Goal: Check status: Check status

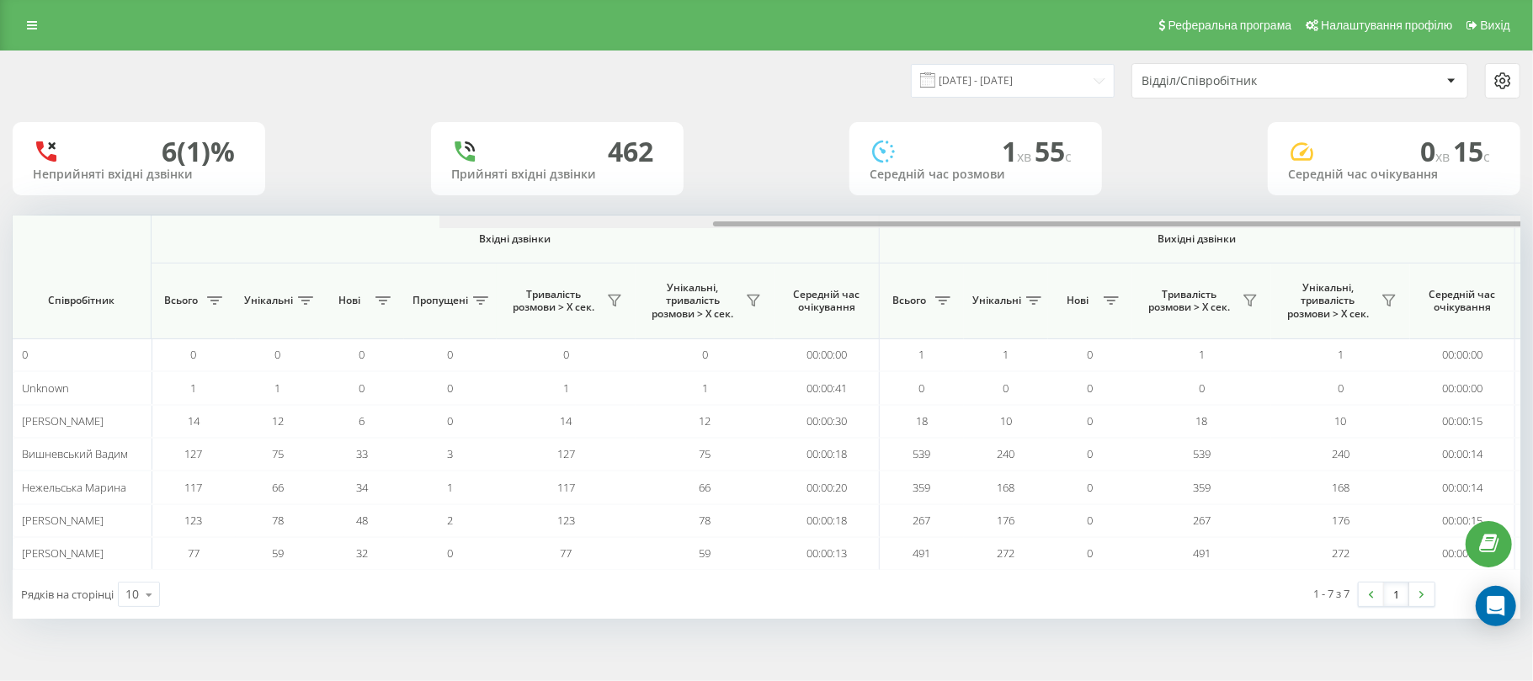
scroll to position [0, 840]
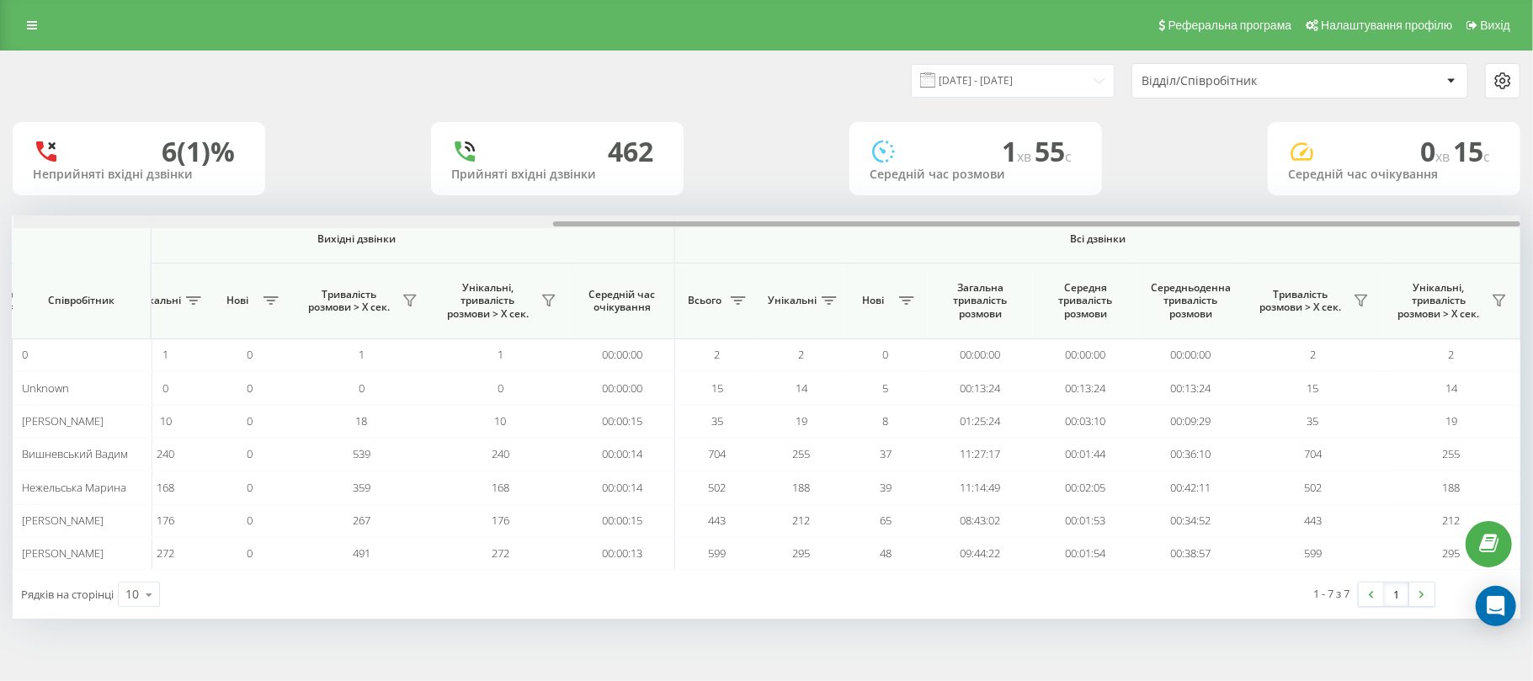
drag, startPoint x: 850, startPoint y: 226, endPoint x: 1532, endPoint y: 256, distance: 682.6
click at [1532, 256] on div "01.09.2025 - 19.09.2025 Відділ/Співробітник 6 (1)% Неприйняті вхідні дзвінки 46…" at bounding box center [766, 352] width 1533 height 602
click at [974, 78] on input "[DATE] - [DATE]" at bounding box center [1013, 80] width 204 height 33
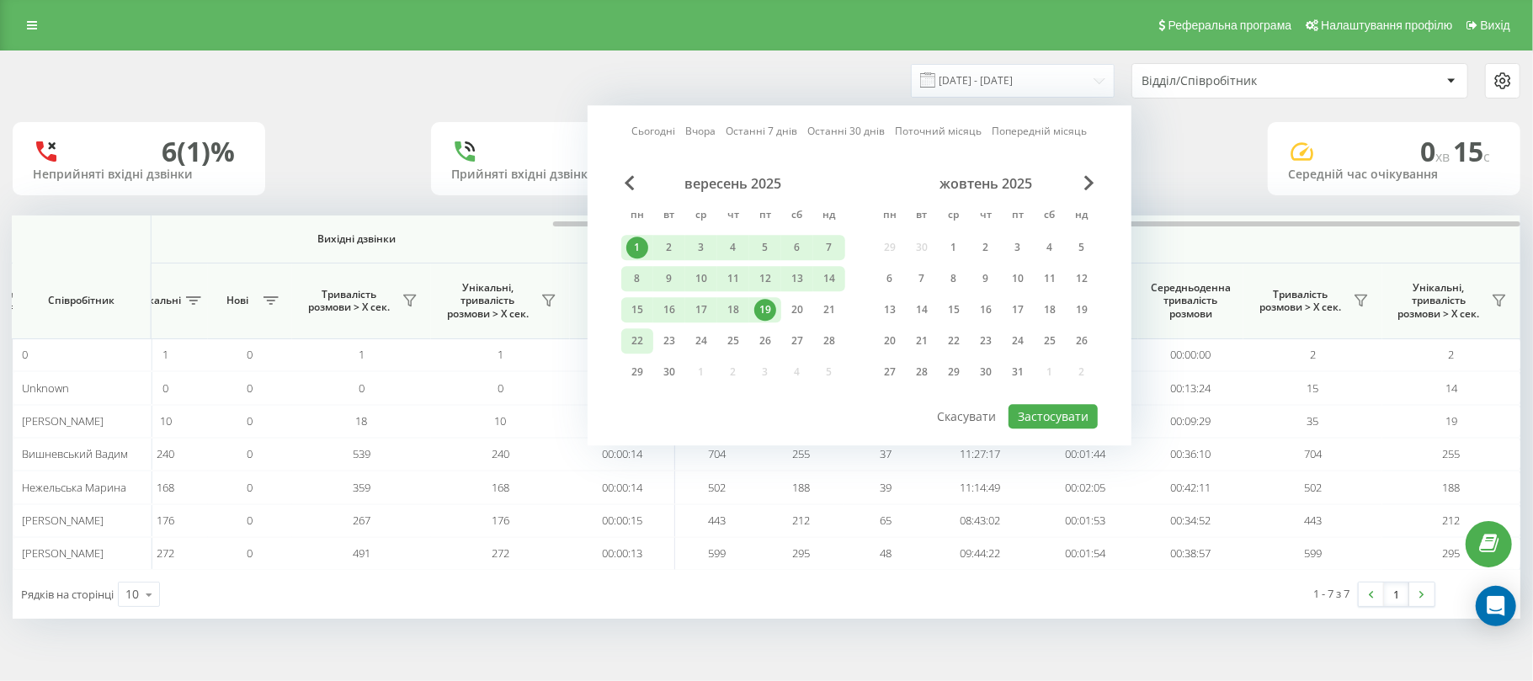
click at [641, 335] on div "22" at bounding box center [637, 341] width 22 height 22
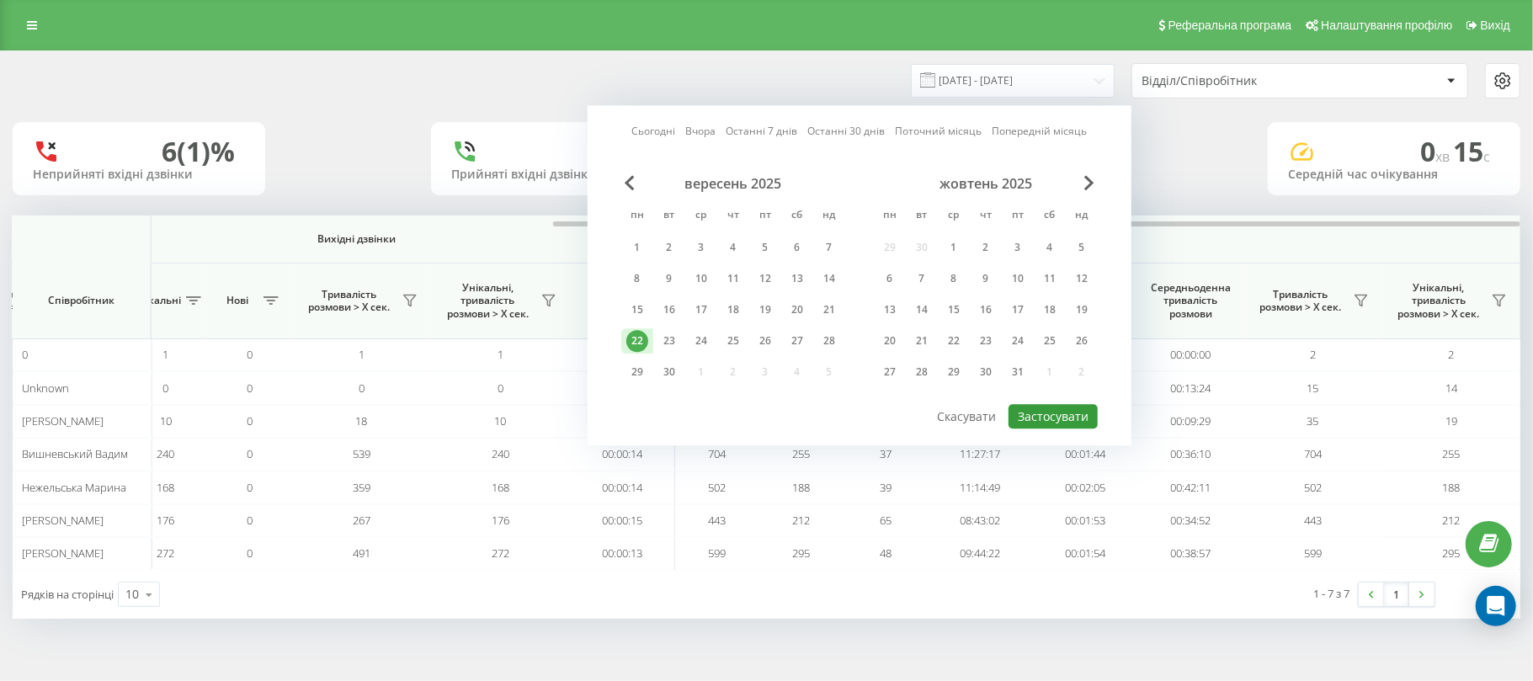
click at [1062, 416] on button "Застосувати" at bounding box center [1053, 416] width 89 height 24
type input "22.09.2025 - 22.09.2025"
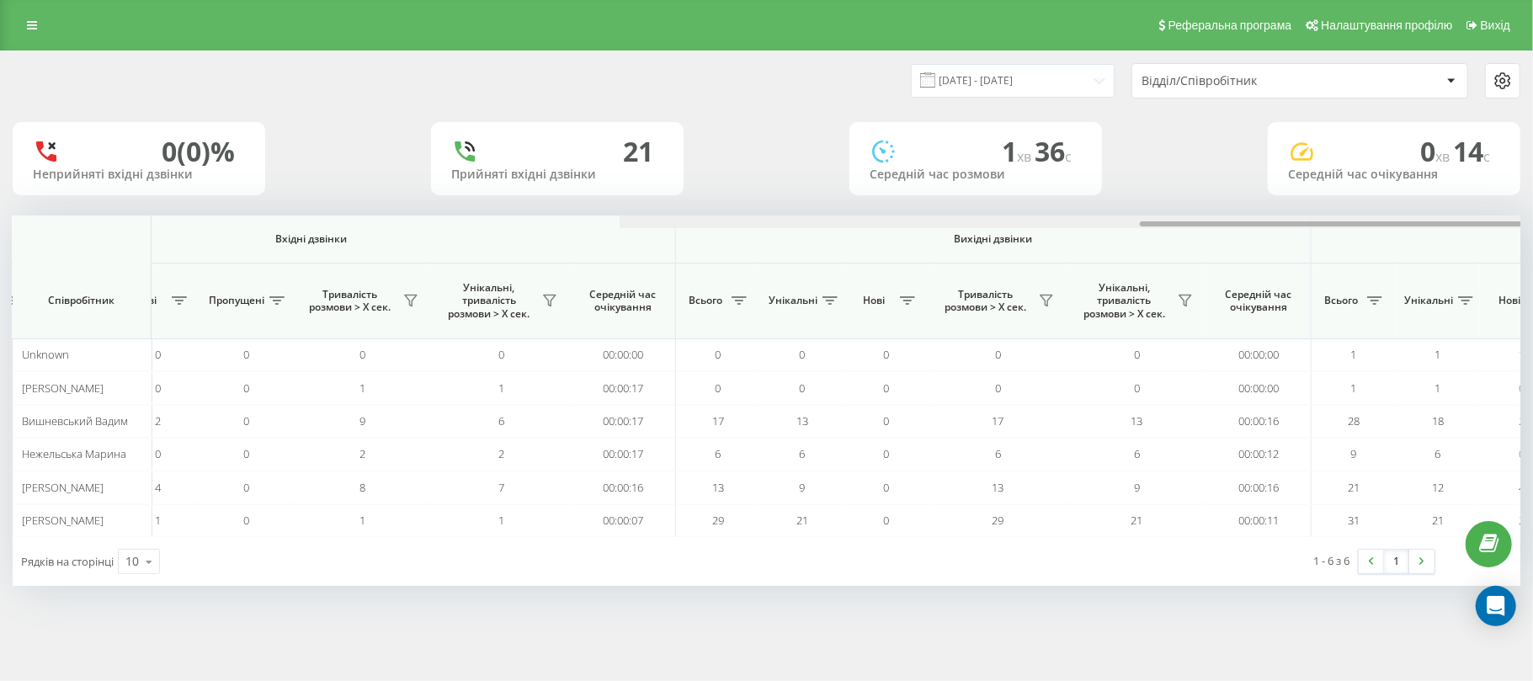
scroll to position [0, 840]
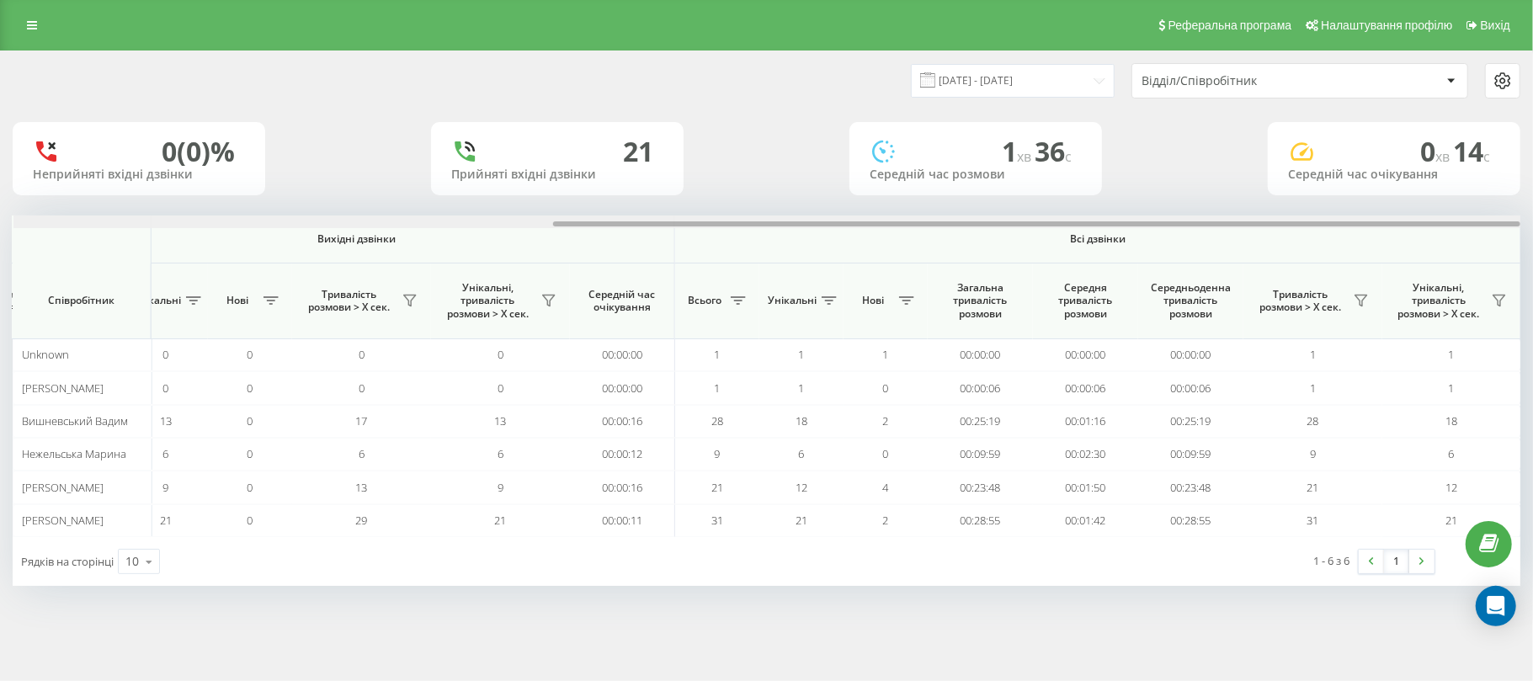
drag, startPoint x: 935, startPoint y: 223, endPoint x: 1532, endPoint y: 214, distance: 597.9
click at [1532, 214] on div "22.09.2025 - 22.09.2025 Відділ/Співробітник 0 (0)% Неприйняті вхідні дзвінки 21…" at bounding box center [766, 335] width 1533 height 569
